Goal: Find contact information: Find contact information

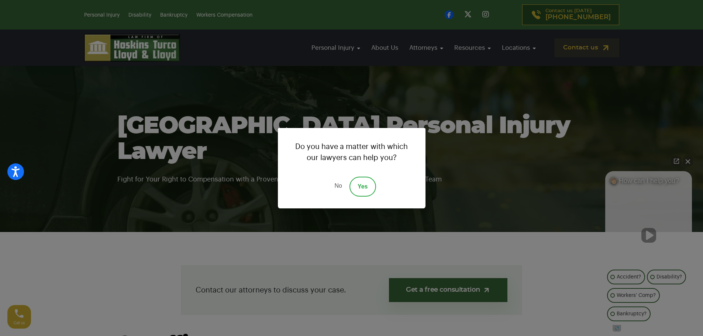
click at [380, 108] on div "Do you have a matter with which our lawyers can help you? No Yes" at bounding box center [351, 168] width 703 height 336
click at [602, 112] on div "Do you have a matter with which our lawyers can help you? No Yes" at bounding box center [351, 168] width 703 height 336
click at [640, 312] on div "Do you have a matter with which our lawyers can help you? No Yes" at bounding box center [351, 168] width 703 height 336
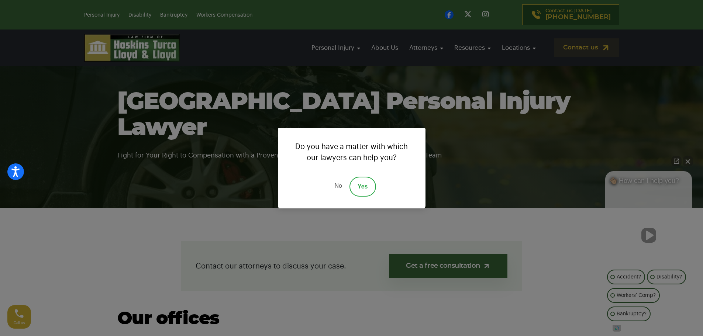
scroll to position [37, 0]
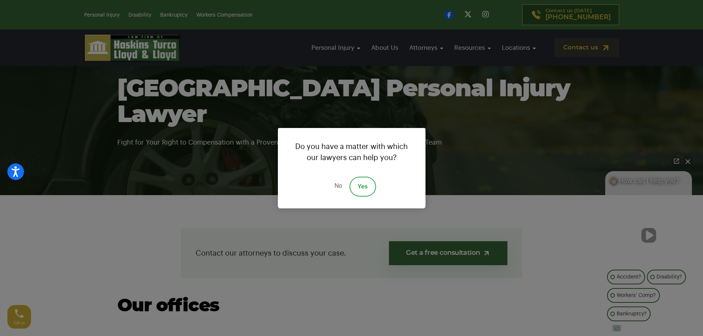
click at [677, 161] on div "Do you have a matter with which our lawyers can help you? No Yes" at bounding box center [351, 168] width 703 height 336
click at [612, 313] on div "Do you have a matter with which our lawyers can help you? No Yes" at bounding box center [351, 168] width 703 height 336
click at [648, 235] on div "Do you have a matter with which our lawyers can help you? No Yes" at bounding box center [351, 168] width 703 height 336
click at [688, 161] on div "Do you have a matter with which our lawyers can help you? No Yes" at bounding box center [351, 168] width 703 height 336
click at [367, 184] on link "Yes" at bounding box center [363, 187] width 27 height 20
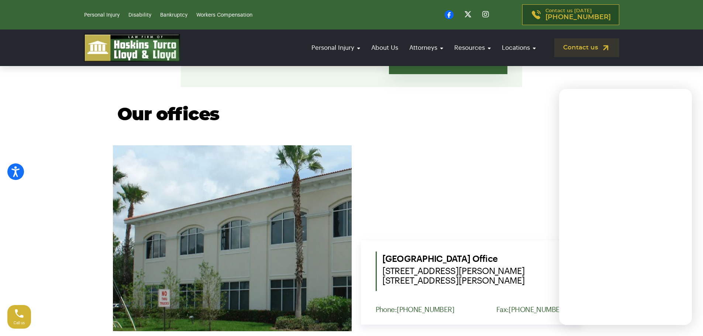
scroll to position [295, 0]
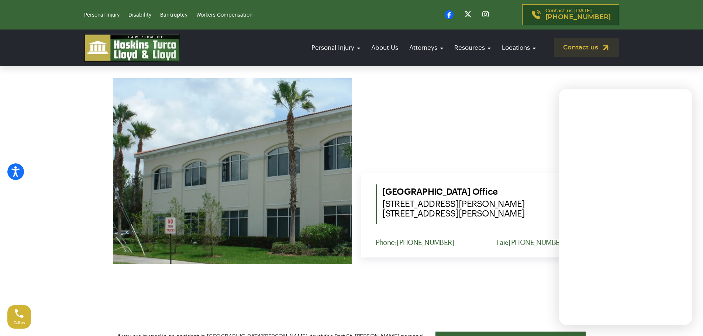
click at [40, 136] on section "Contact our attorneys to discuss your case. Get a free consultation Our offices…" at bounding box center [351, 118] width 703 height 362
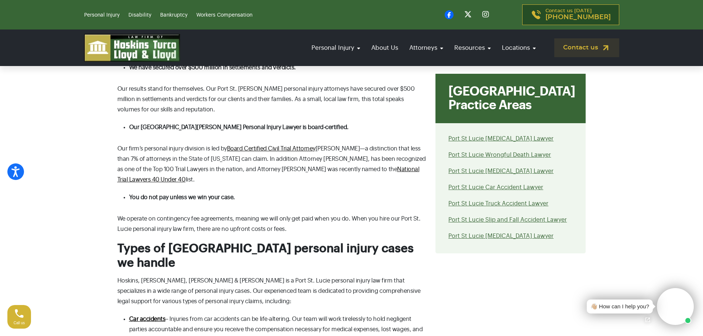
scroll to position [1071, 0]
